Goal: Information Seeking & Learning: Learn about a topic

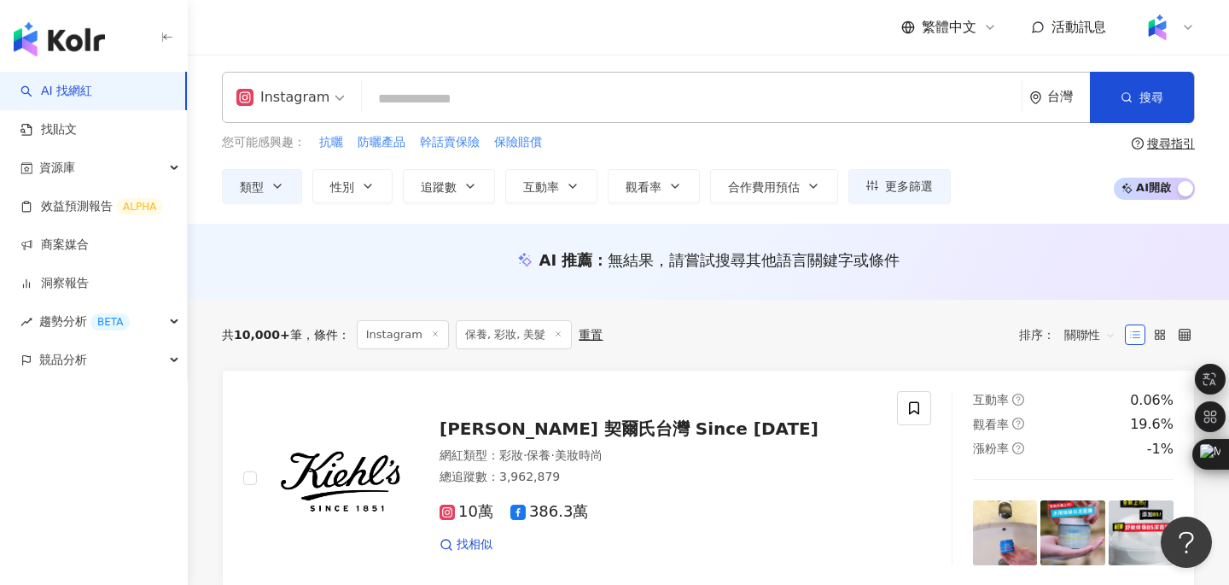
scroll to position [3, 0]
click at [282, 189] on icon "button" at bounding box center [278, 186] width 14 height 14
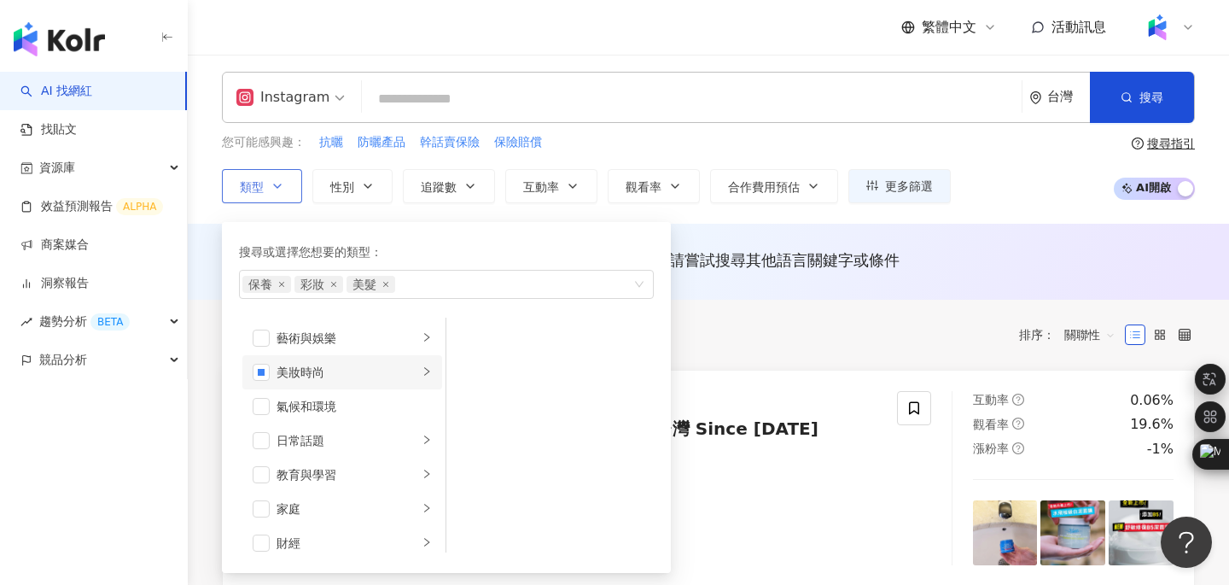
click at [404, 370] on div "美妝時尚" at bounding box center [347, 372] width 142 height 19
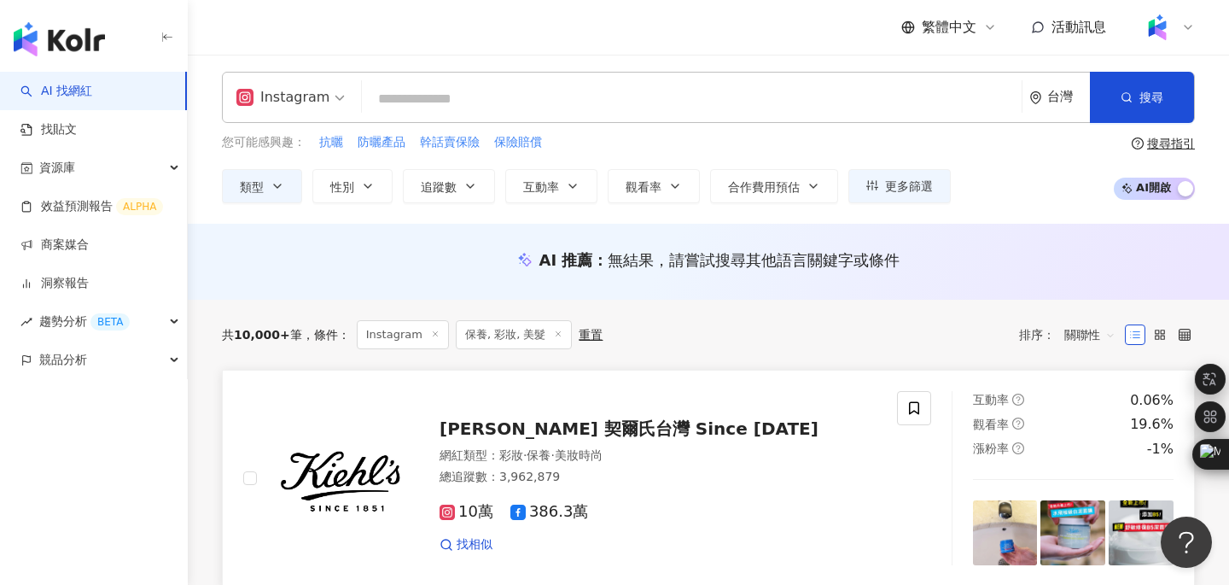
click at [821, 525] on div "10萬 386.3萬 找相似" at bounding box center [657, 520] width 437 height 63
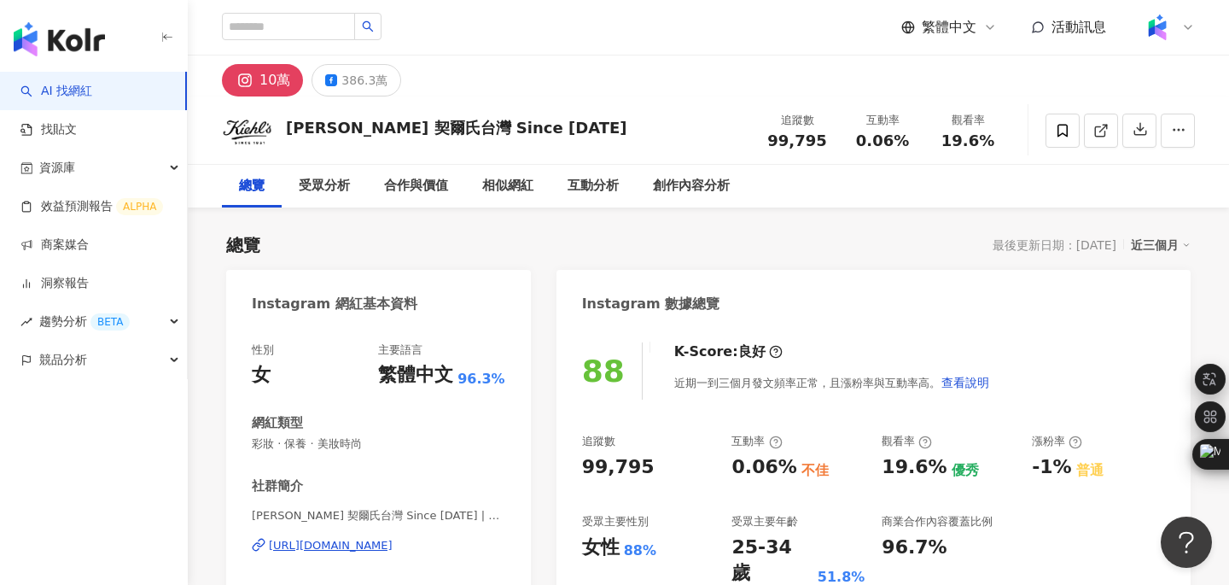
click at [92, 92] on link "AI 找網紅" at bounding box center [56, 91] width 72 height 17
click at [92, 94] on link "AI 找網紅" at bounding box center [56, 91] width 72 height 17
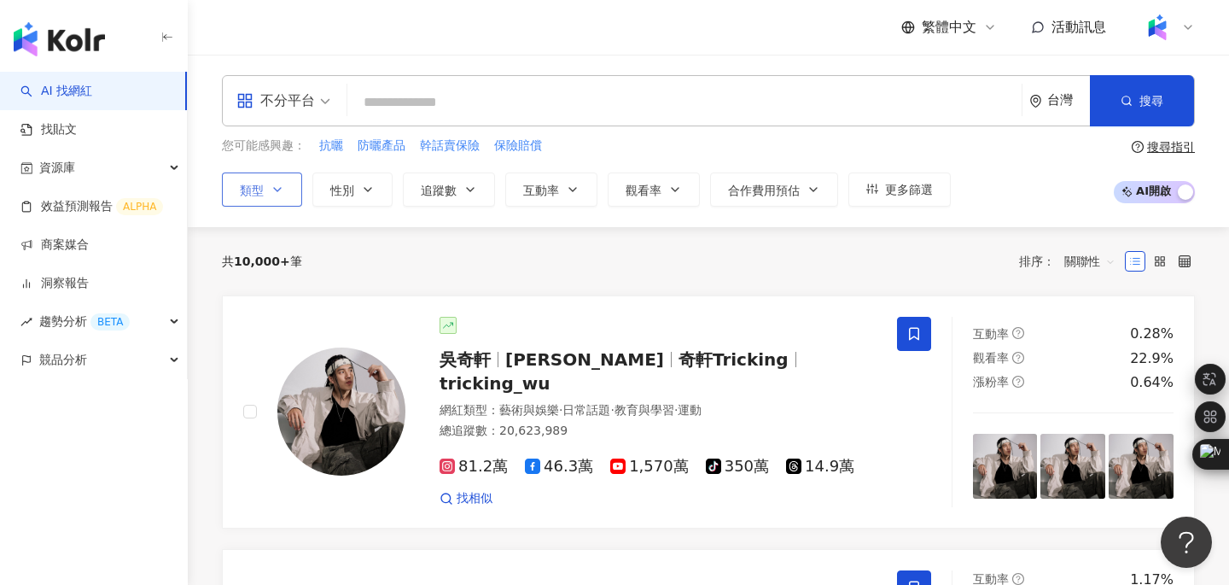
click at [277, 194] on icon "button" at bounding box center [278, 190] width 14 height 14
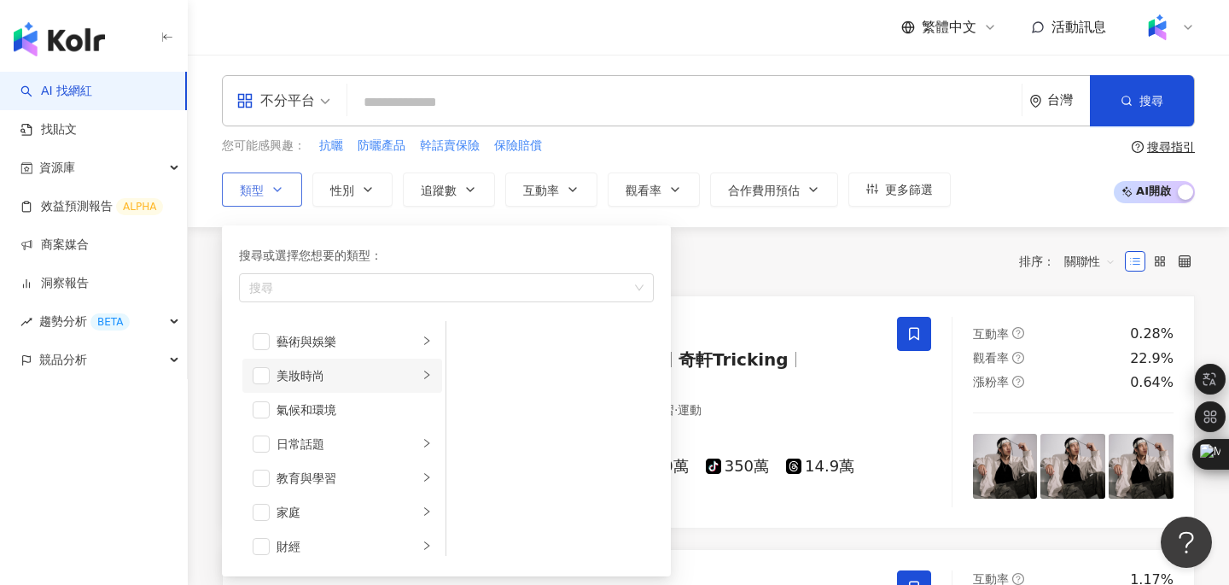
click at [300, 379] on div "美妝時尚" at bounding box center [347, 375] width 142 height 19
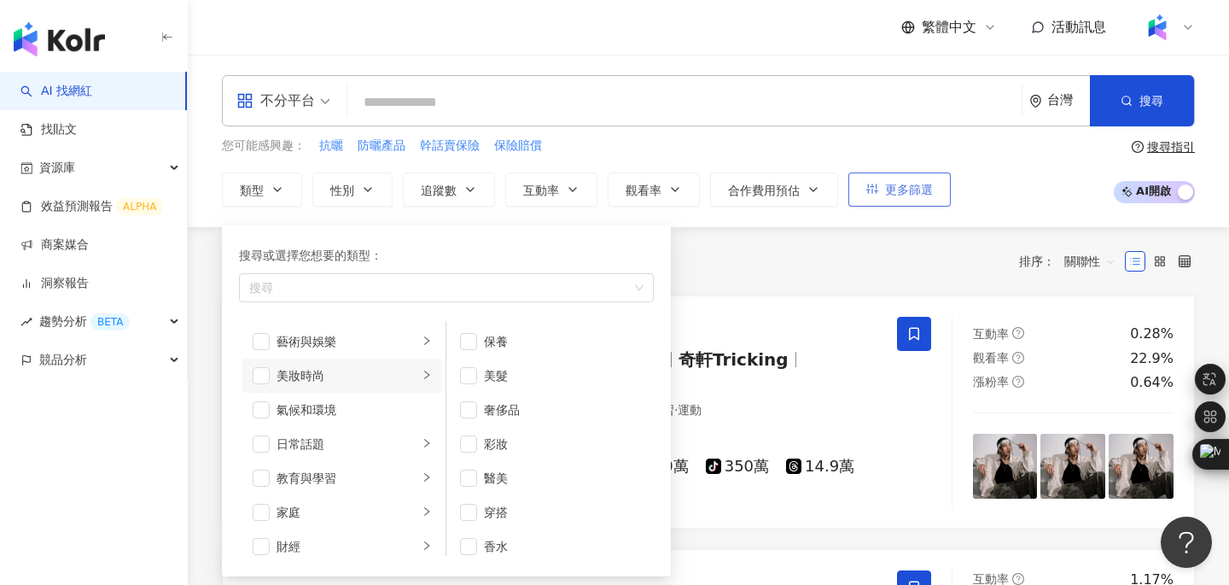
click at [903, 191] on span "更多篩選" at bounding box center [909, 190] width 48 height 14
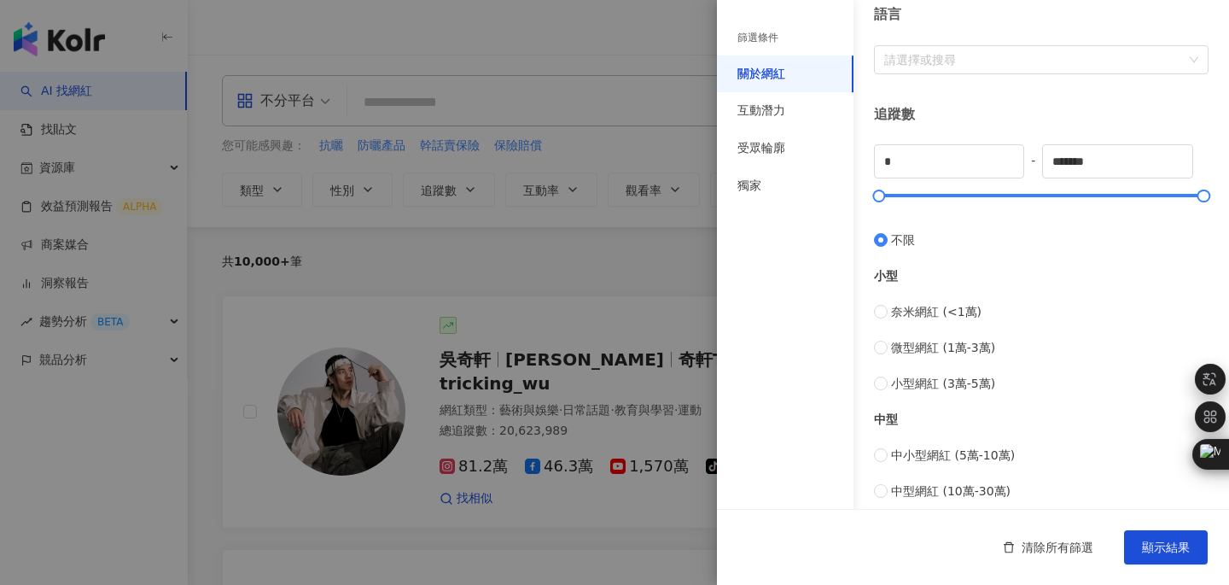
scroll to position [466, 0]
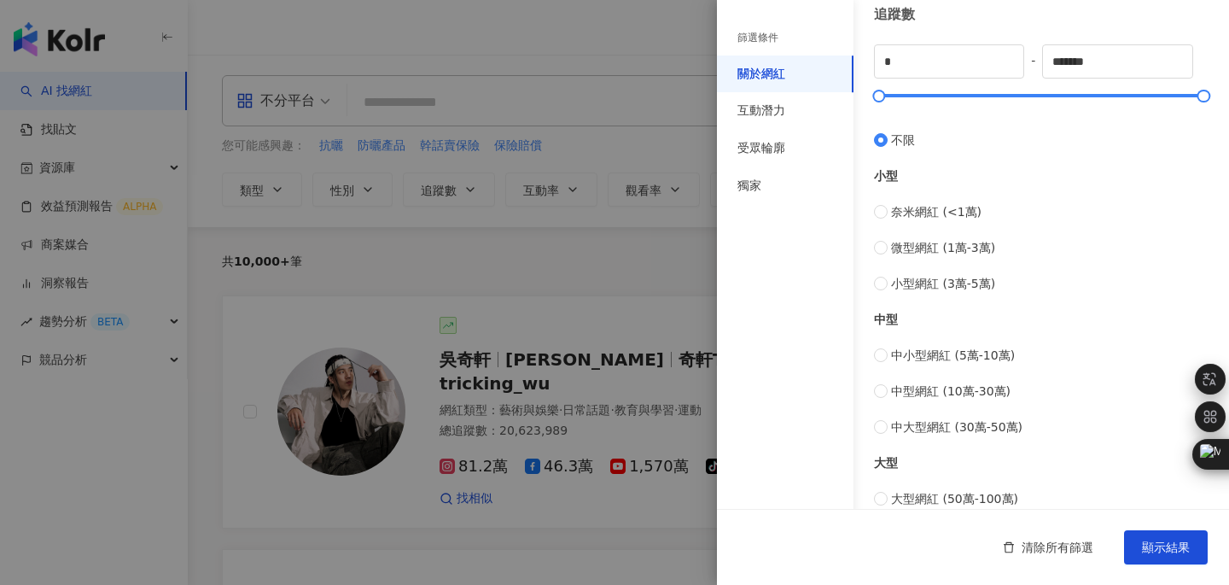
click at [657, 254] on div at bounding box center [614, 292] width 1229 height 585
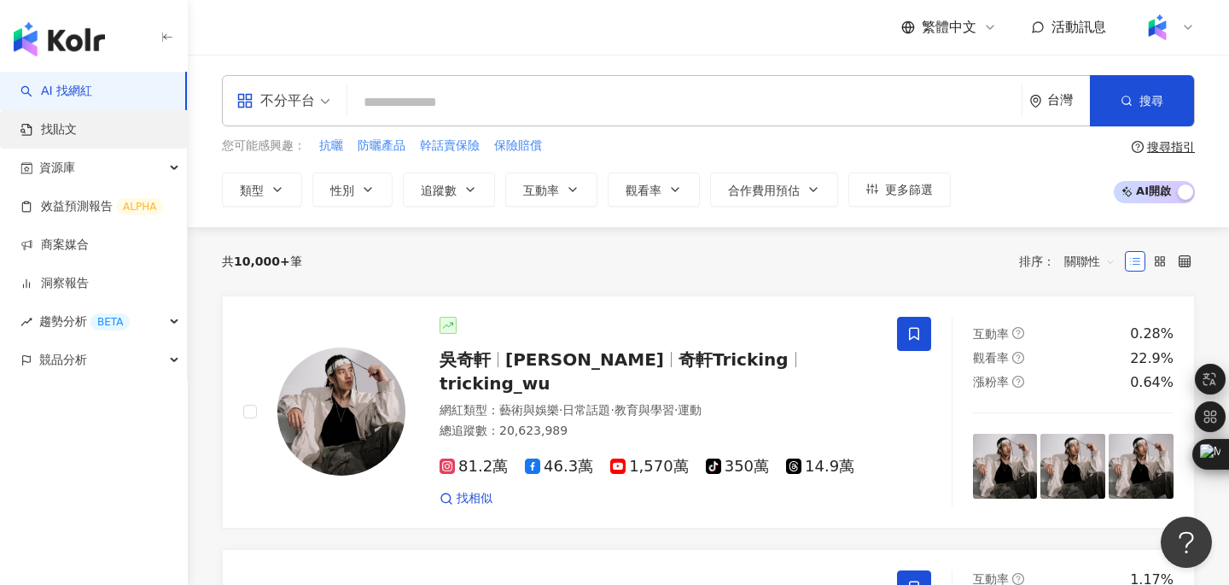
click at [67, 130] on link "找貼文" at bounding box center [48, 129] width 56 height 17
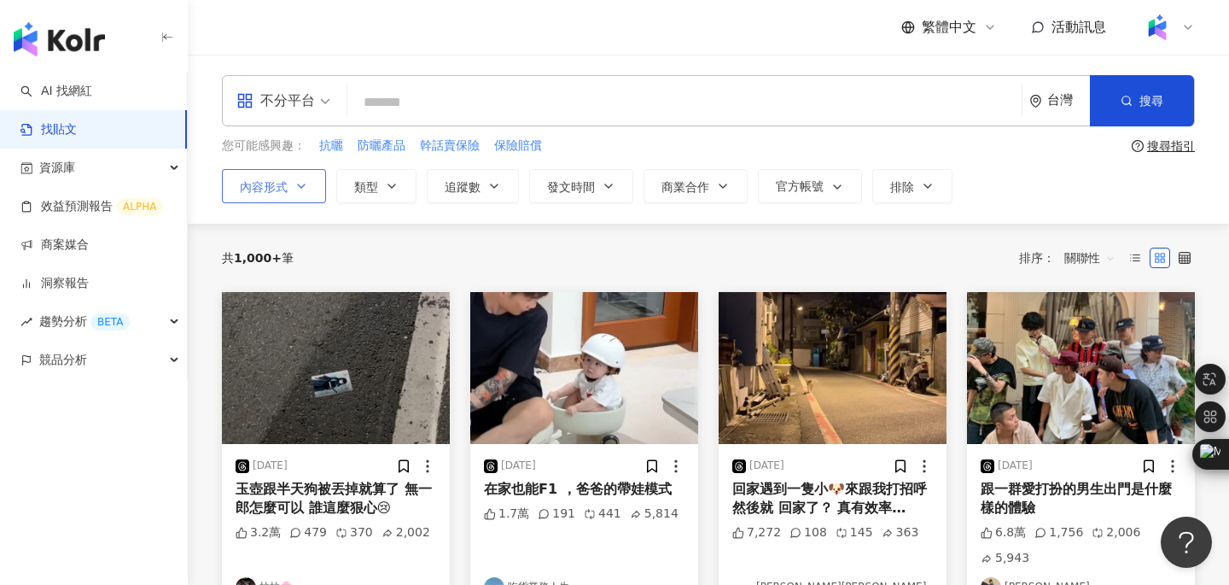
click at [311, 186] on button "內容形式" at bounding box center [274, 186] width 104 height 34
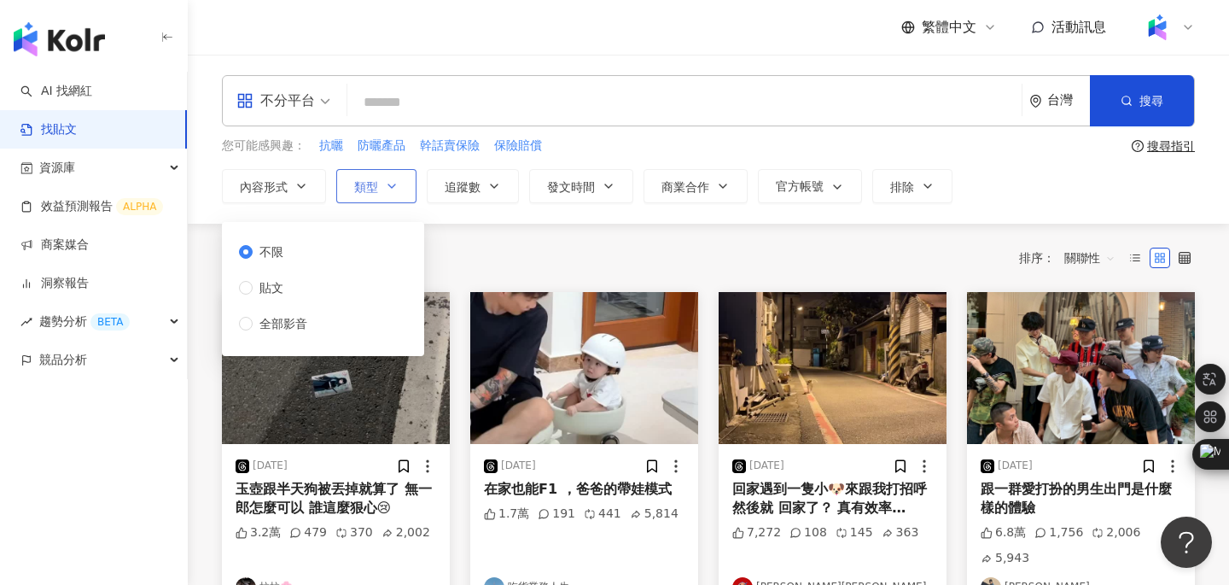
click at [393, 183] on icon "button" at bounding box center [392, 186] width 14 height 14
